Goal: Navigation & Orientation: Understand site structure

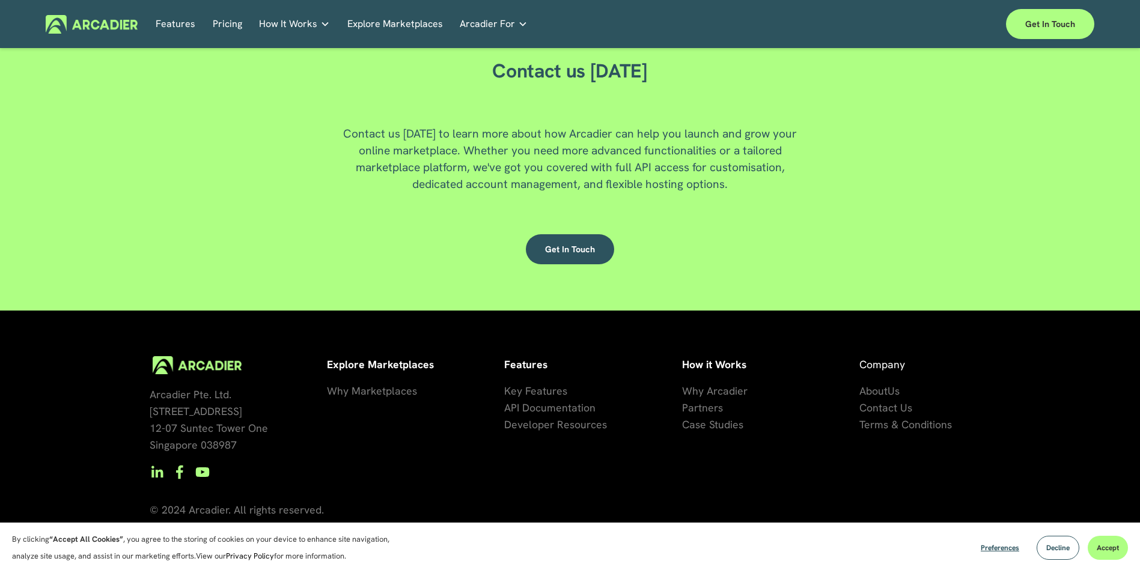
scroll to position [3241, 0]
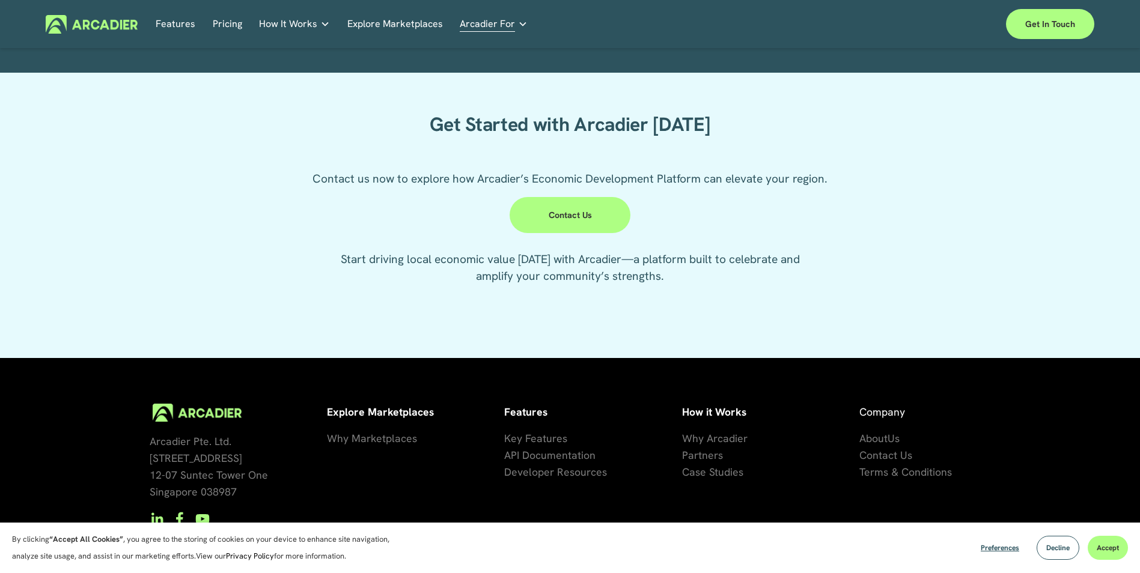
scroll to position [3092, 0]
